Goal: Find specific page/section: Find specific page/section

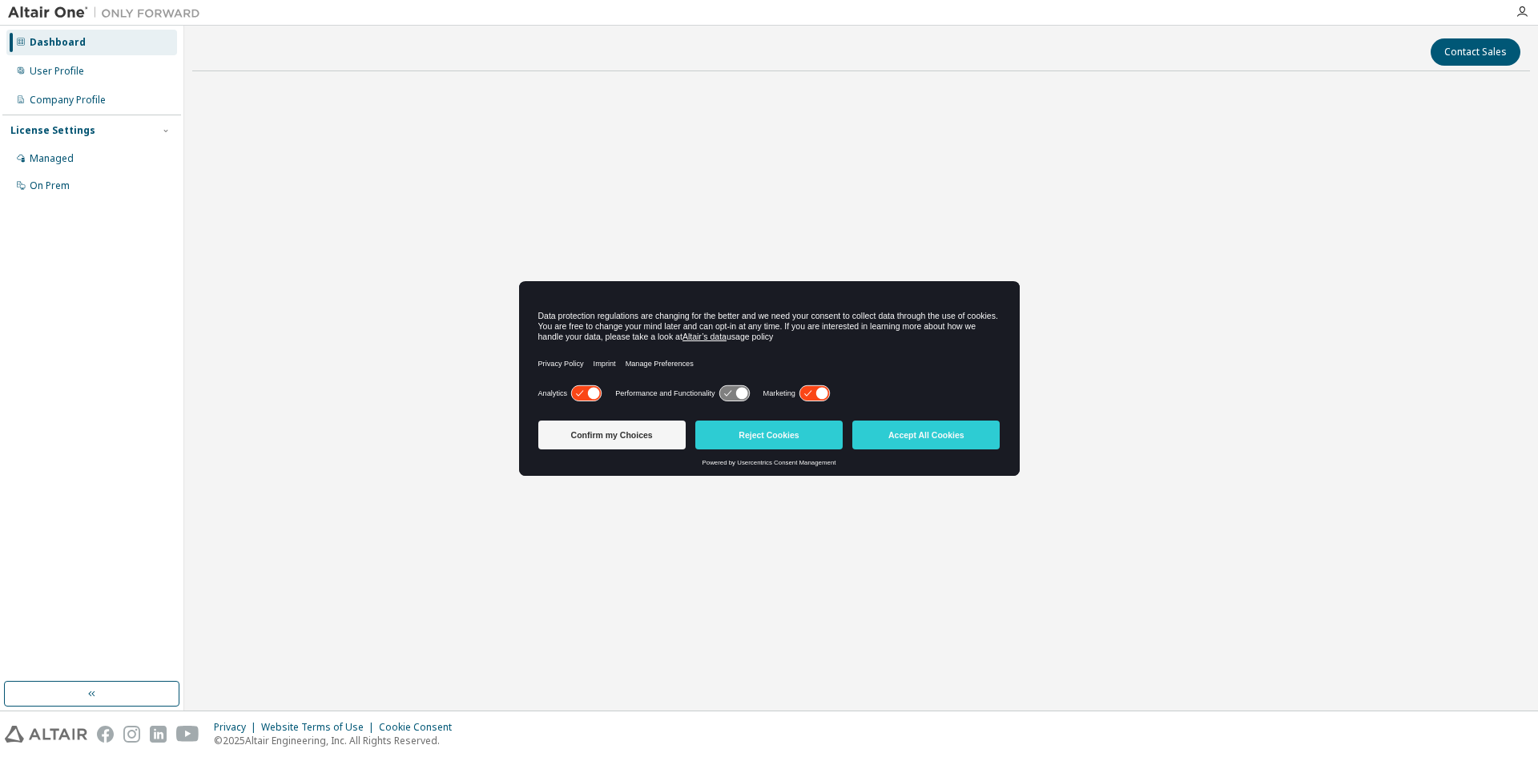
click at [95, 139] on div "License Settings Managed On Prem" at bounding box center [91, 158] width 179 height 86
click at [95, 153] on div "Managed" at bounding box center [91, 159] width 171 height 26
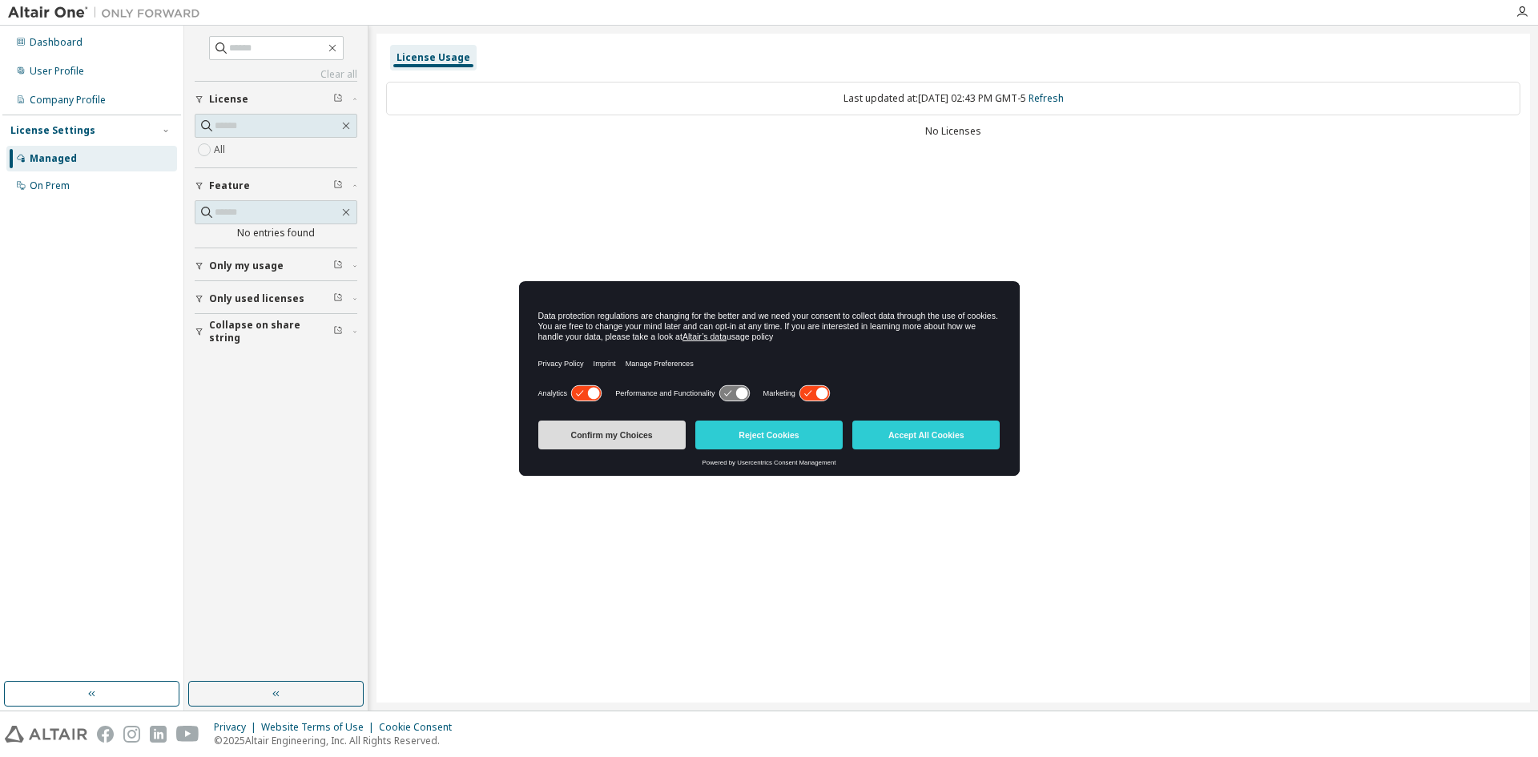
click at [671, 426] on button "Confirm my Choices" at bounding box center [611, 435] width 147 height 29
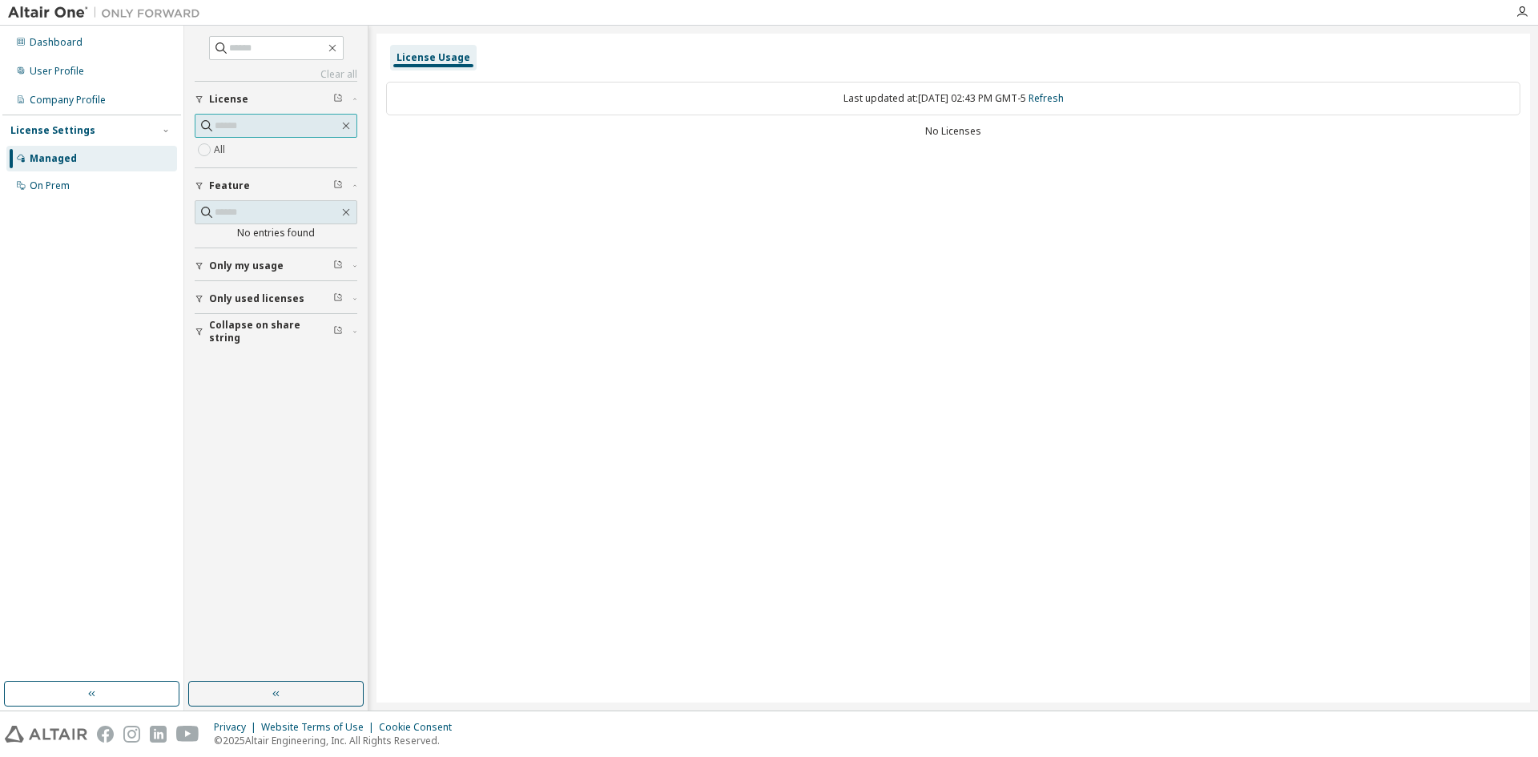
click at [294, 126] on input "text" at bounding box center [277, 126] width 124 height 16
click at [226, 276] on button "Only my usage" at bounding box center [276, 265] width 163 height 35
click at [212, 341] on span "Only used licenses" at bounding box center [256, 345] width 95 height 13
click at [245, 438] on button "Collapse on share string" at bounding box center [276, 424] width 163 height 35
click at [245, 433] on button "Collapse on share string" at bounding box center [276, 424] width 163 height 35
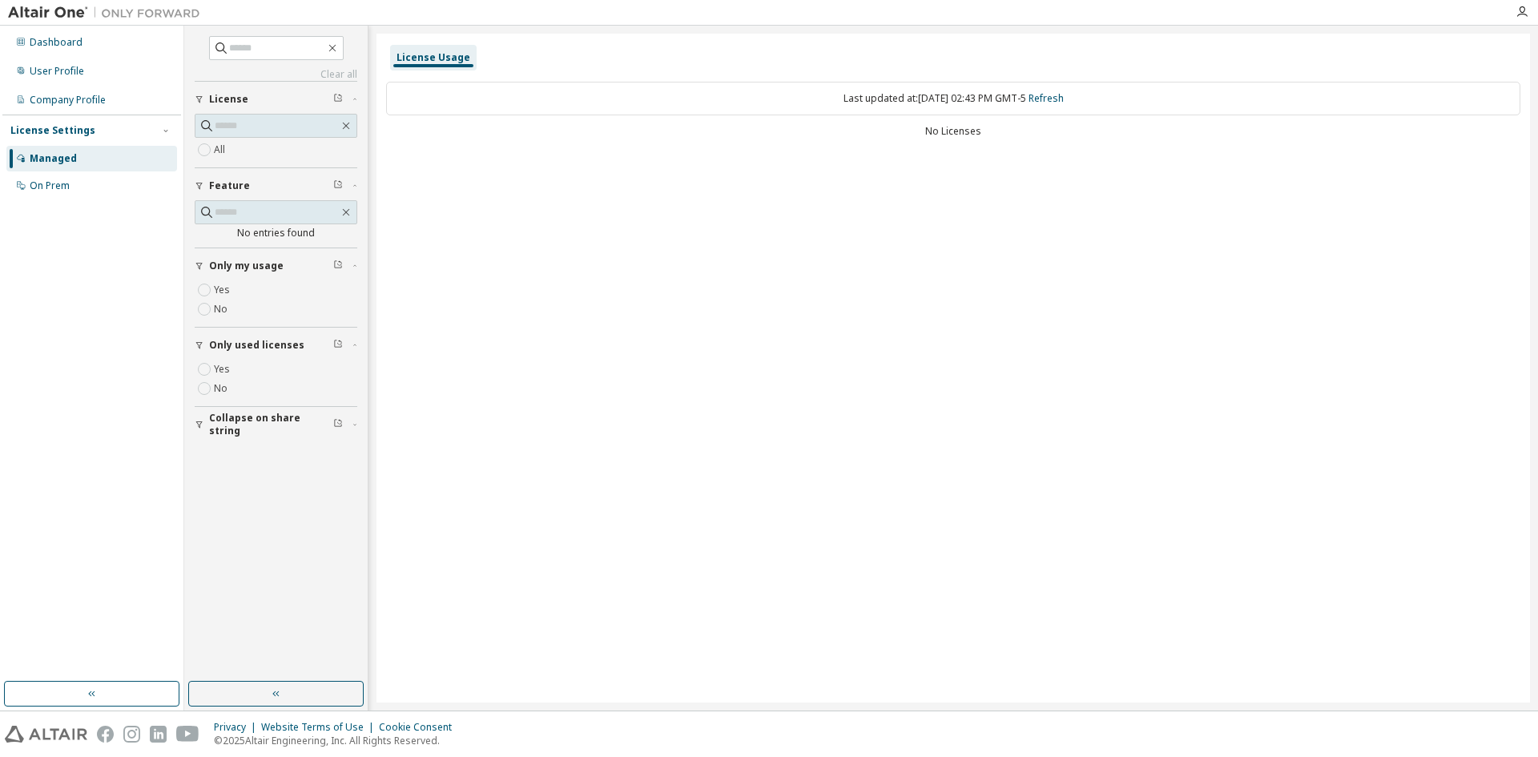
click at [433, 61] on div "License Usage" at bounding box center [434, 57] width 74 height 13
click at [76, 183] on div "On Prem" at bounding box center [91, 186] width 171 height 26
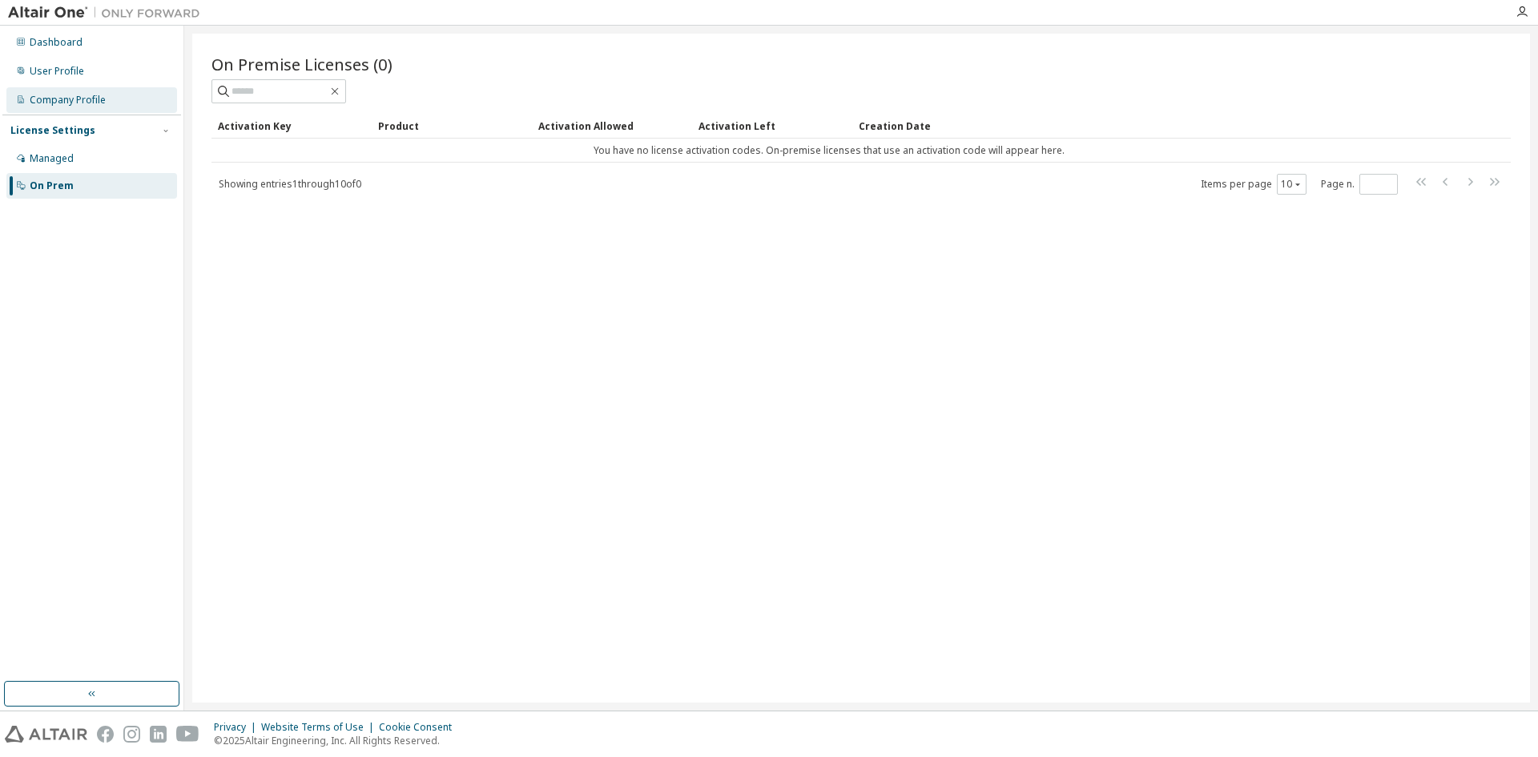
click at [97, 98] on div "Company Profile" at bounding box center [68, 100] width 76 height 13
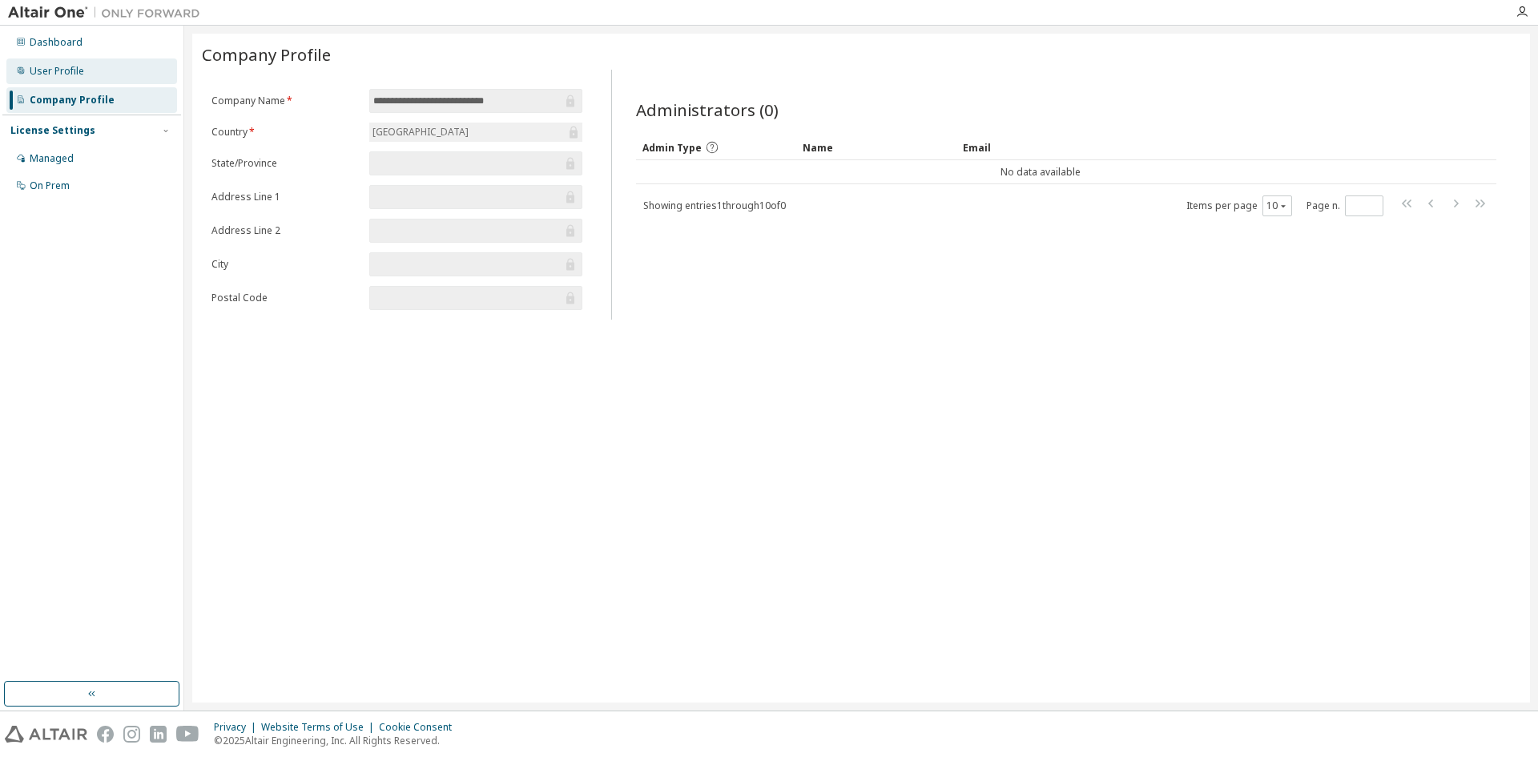
click at [111, 75] on div "User Profile" at bounding box center [91, 71] width 171 height 26
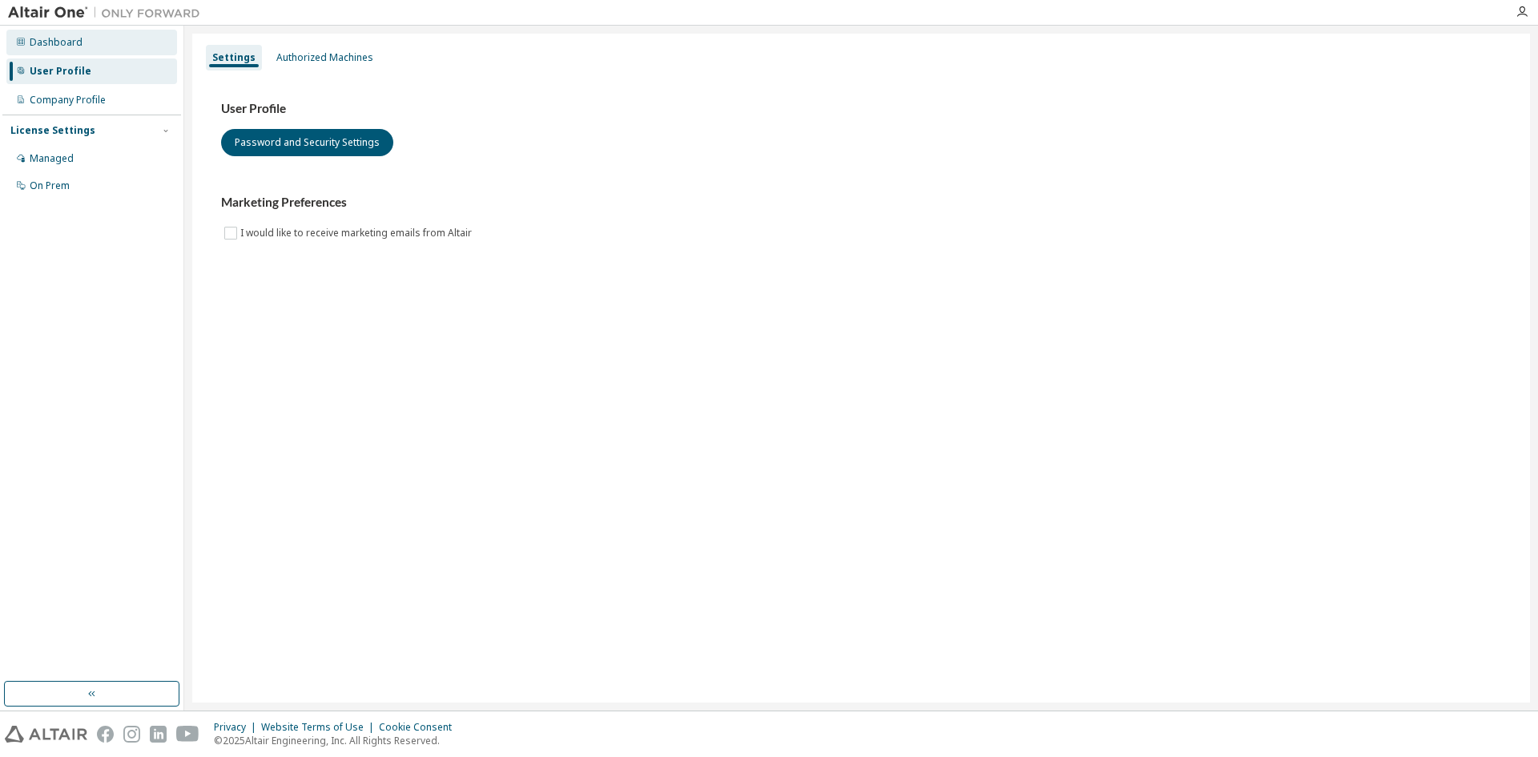
click at [120, 42] on div "Dashboard" at bounding box center [91, 43] width 171 height 26
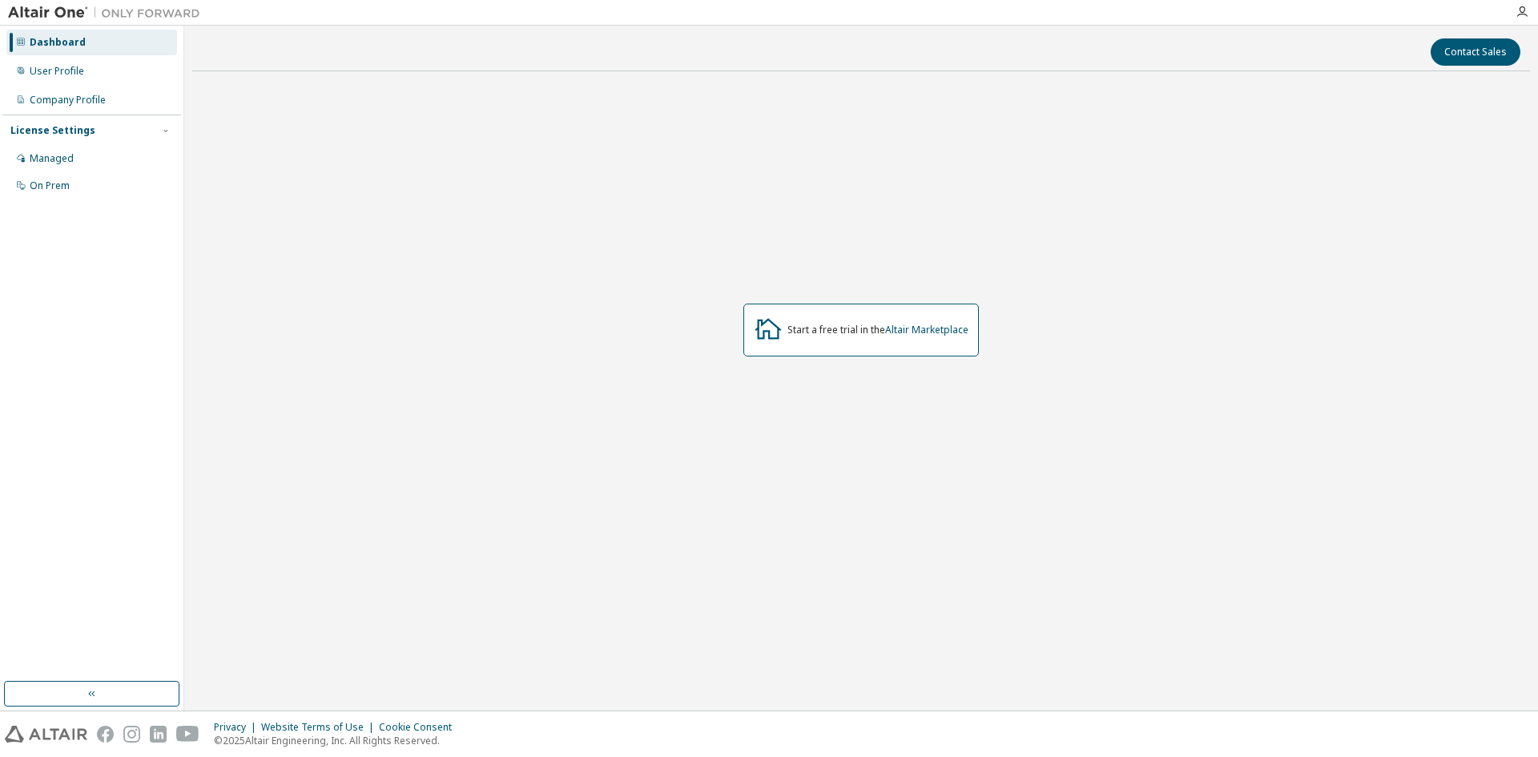
click at [124, 135] on div "License Settings" at bounding box center [91, 130] width 163 height 14
click at [118, 160] on div "Dashboard User Profile Company Profile License Settings Managed On Prem" at bounding box center [91, 353] width 179 height 651
click at [96, 134] on div "License Settings" at bounding box center [91, 130] width 163 height 14
click at [94, 166] on div "Managed" at bounding box center [91, 159] width 171 height 26
click at [949, 334] on link "Altair Marketplace" at bounding box center [926, 330] width 83 height 14
